Goal: Task Accomplishment & Management: Use online tool/utility

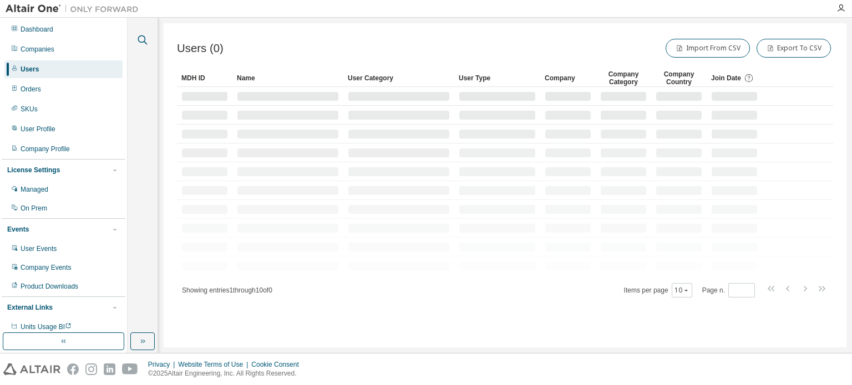
click at [143, 39] on icon "button" at bounding box center [142, 39] width 13 height 13
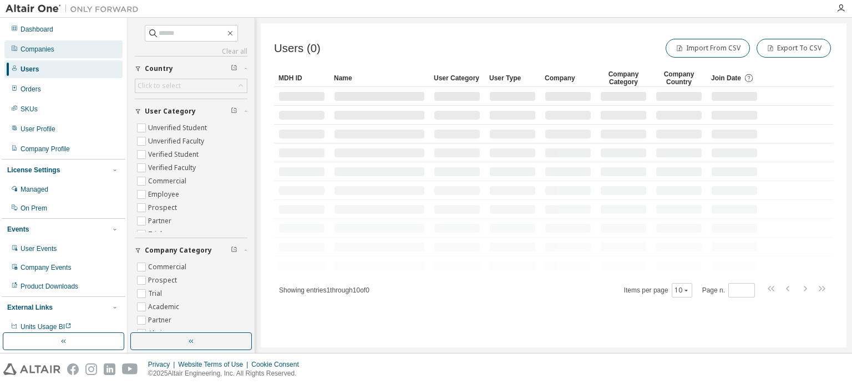
click at [37, 53] on div "Companies" at bounding box center [38, 49] width 34 height 9
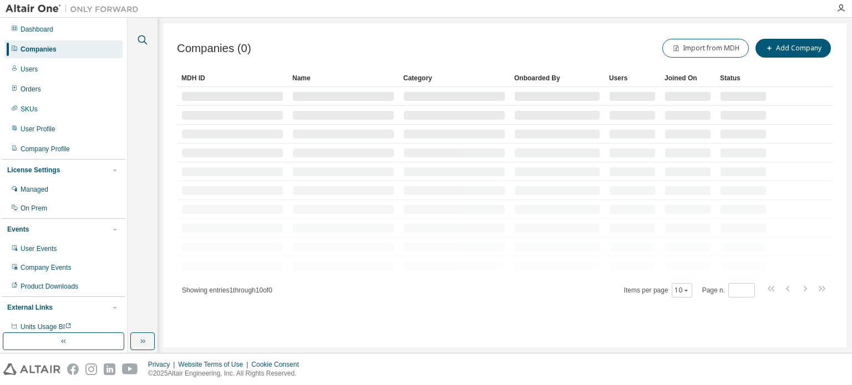
click at [136, 38] on icon "button" at bounding box center [142, 39] width 13 height 13
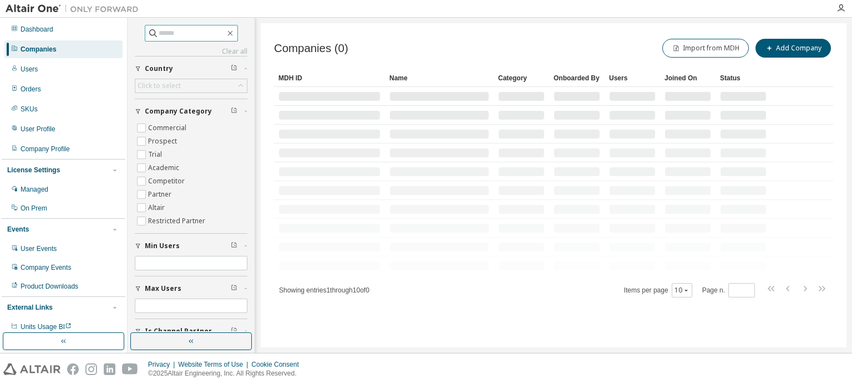
click at [182, 36] on input "text" at bounding box center [192, 33] width 67 height 11
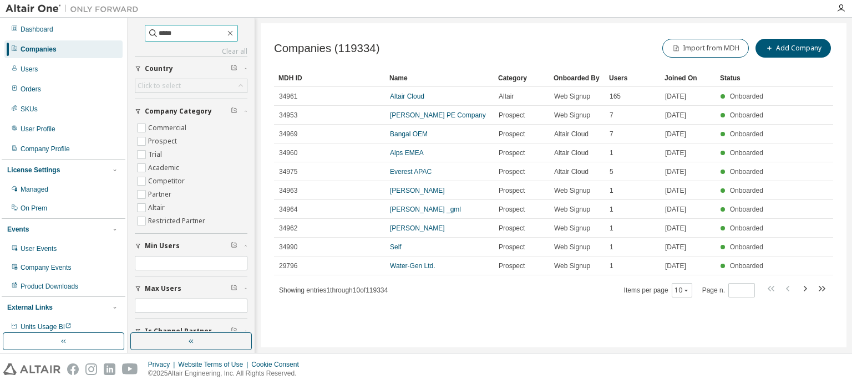
type input "*****"
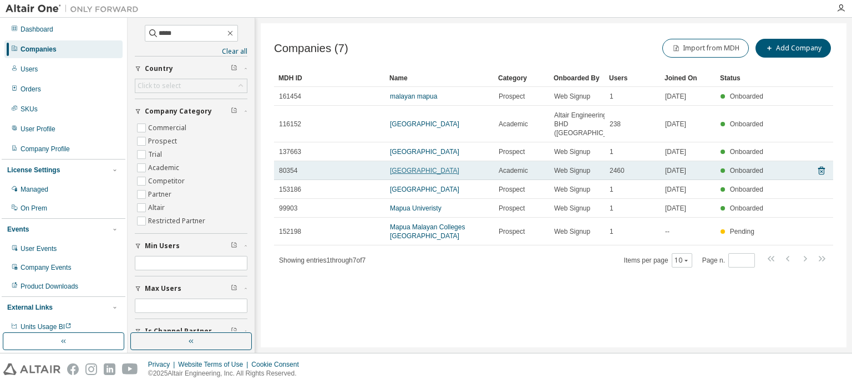
click at [413, 175] on link "MAPUA UNIVERSITY" at bounding box center [424, 171] width 69 height 8
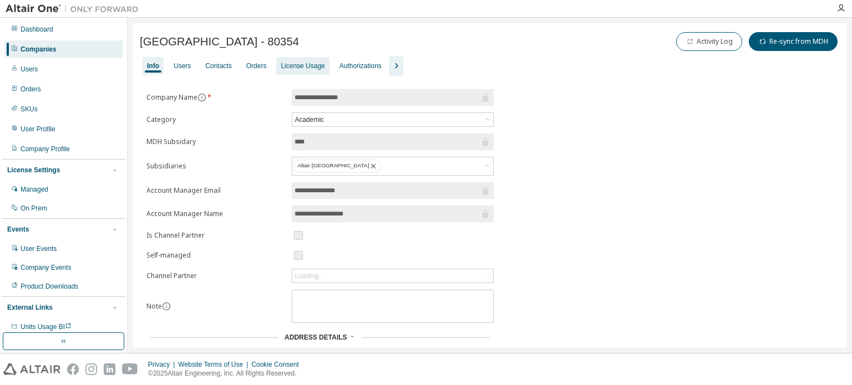
click at [317, 65] on div "License Usage" at bounding box center [303, 66] width 44 height 9
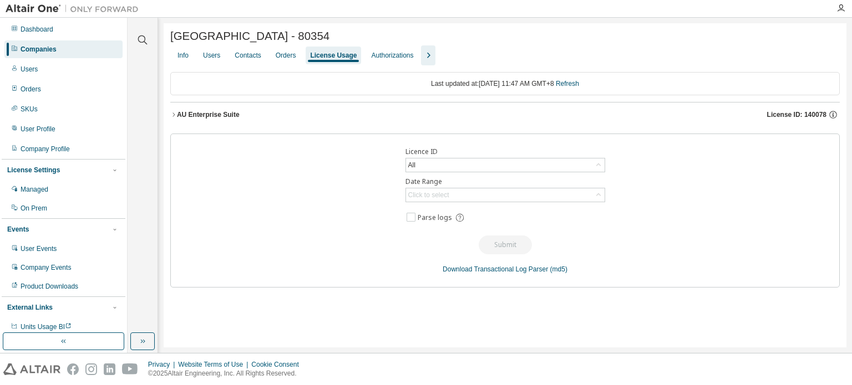
click at [426, 58] on icon "button" at bounding box center [427, 55] width 13 height 13
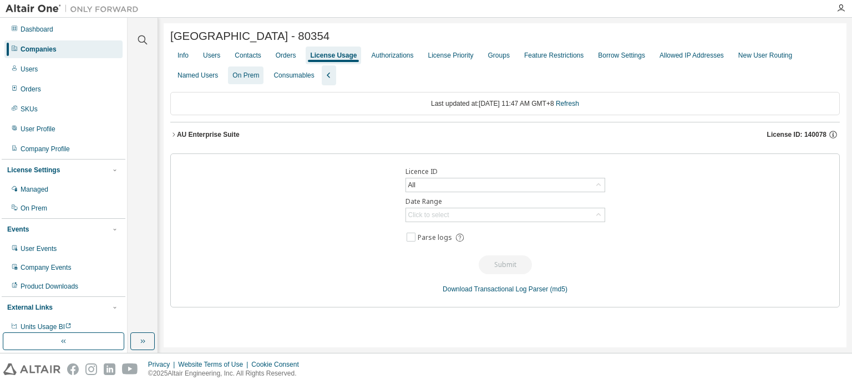
click at [237, 80] on div "On Prem" at bounding box center [245, 75] width 27 height 9
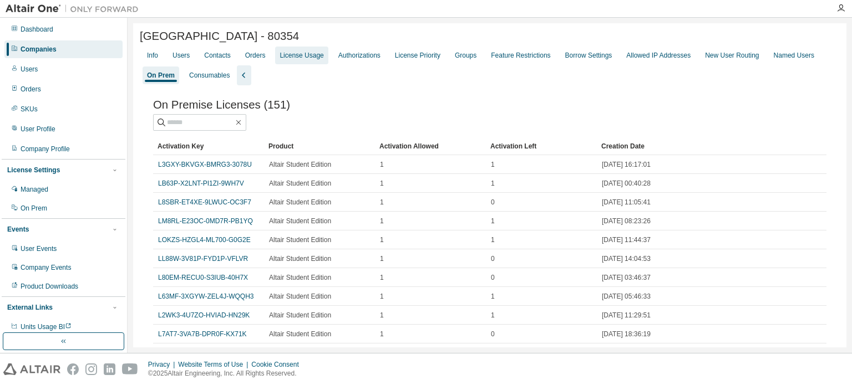
click at [294, 59] on div "License Usage" at bounding box center [301, 55] width 44 height 9
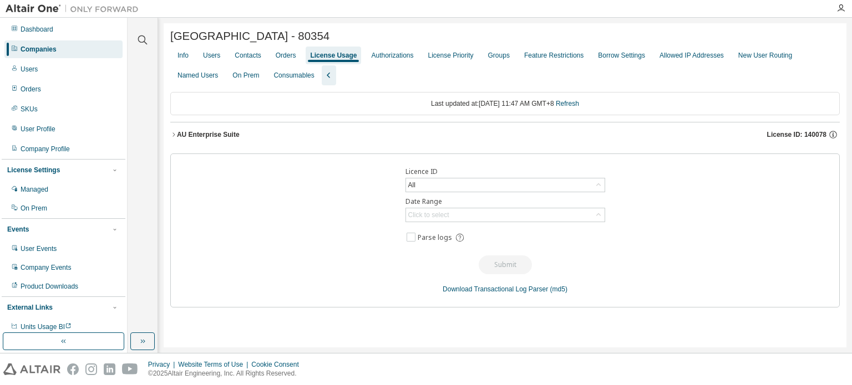
click at [172, 137] on icon "button" at bounding box center [173, 134] width 7 height 7
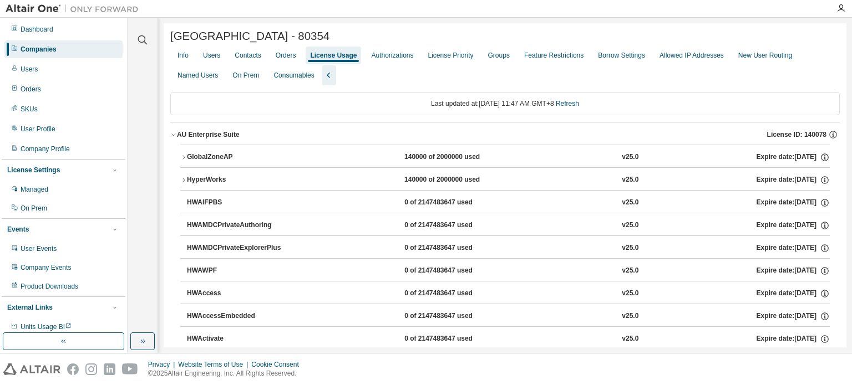
click at [688, 75] on div "Info Users Contacts Orders License Usage Authorizations License Priority Groups…" at bounding box center [504, 65] width 669 height 40
